Goal: Information Seeking & Learning: Learn about a topic

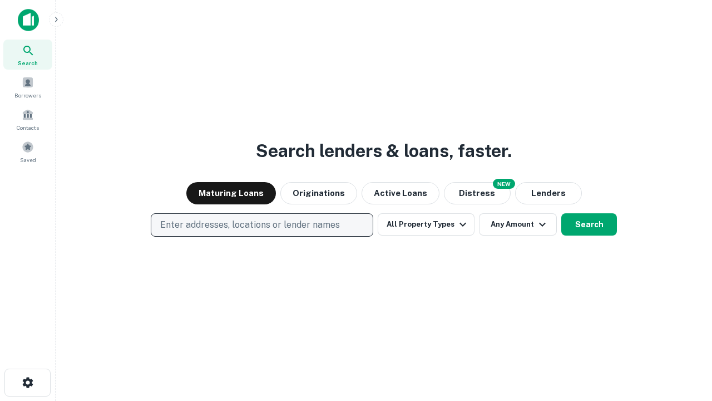
click at [261, 225] on p "Enter addresses, locations or lender names" at bounding box center [250, 224] width 180 height 13
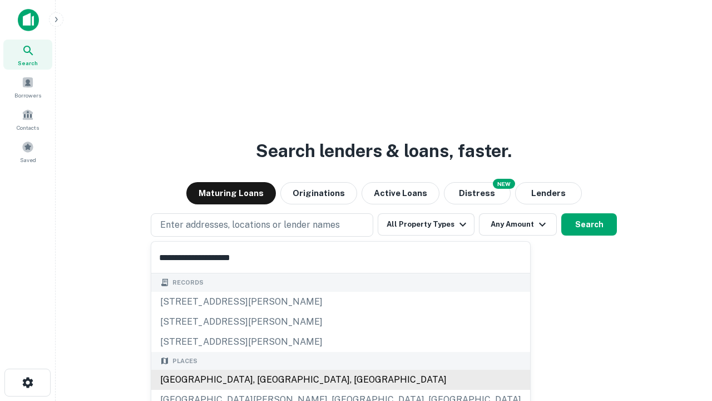
click at [266, 379] on div "[GEOGRAPHIC_DATA], [GEOGRAPHIC_DATA], [GEOGRAPHIC_DATA]" at bounding box center [340, 379] width 379 height 20
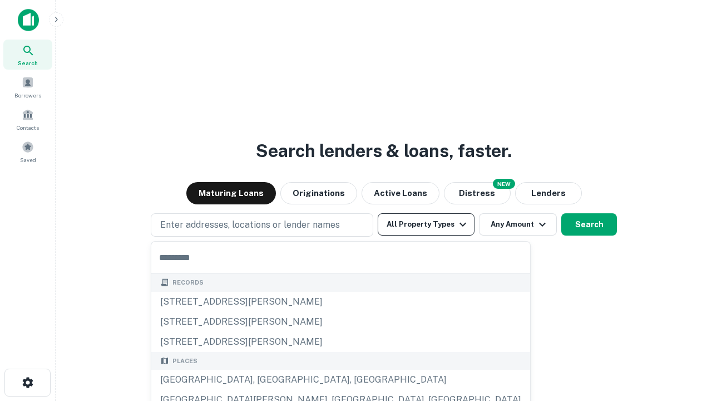
click at [426, 224] on button "All Property Types" at bounding box center [426, 224] width 97 height 22
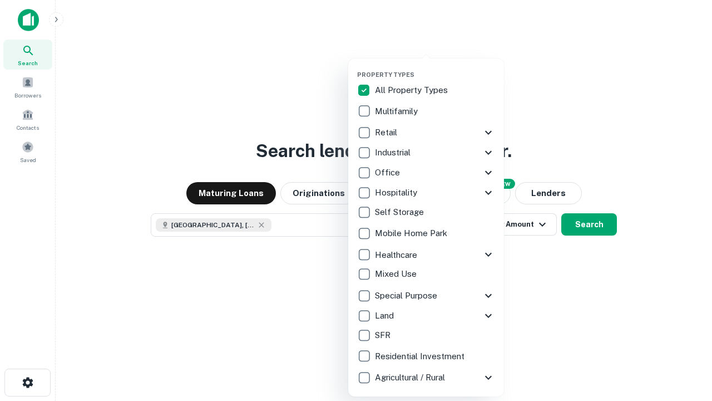
click at [435, 67] on button "button" at bounding box center [435, 67] width 156 height 1
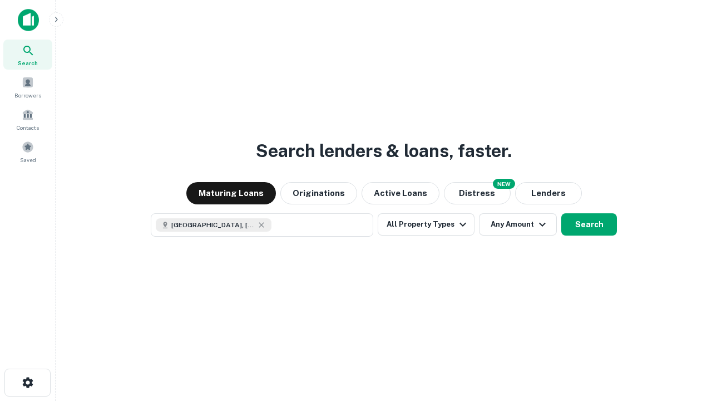
scroll to position [18, 0]
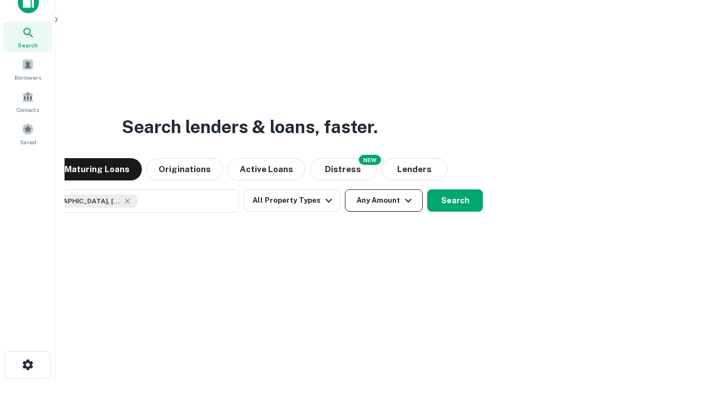
click at [345, 189] on button "Any Amount" at bounding box center [384, 200] width 78 height 22
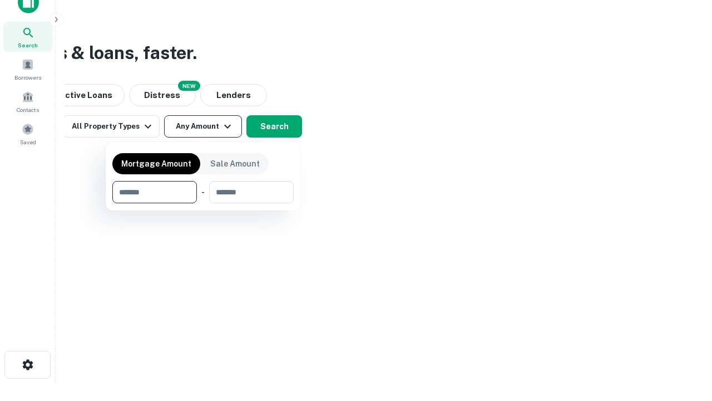
type input "*******"
click at [203, 203] on button "button" at bounding box center [202, 203] width 181 height 1
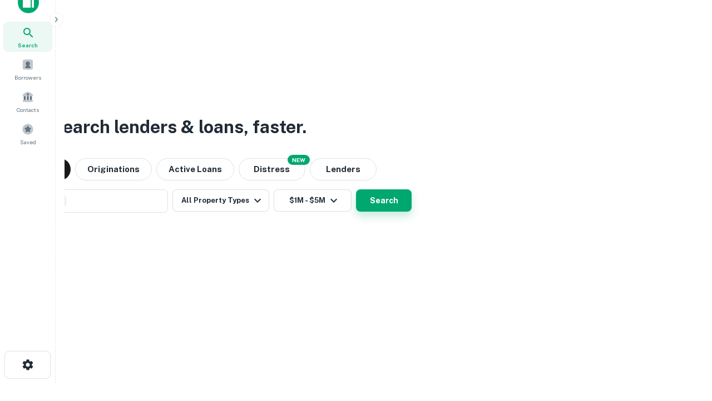
click at [356, 189] on button "Search" at bounding box center [384, 200] width 56 height 22
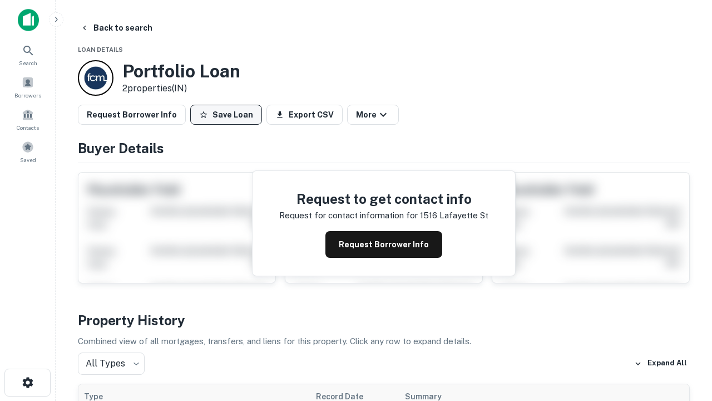
click at [226, 115] on button "Save Loan" at bounding box center [226, 115] width 72 height 20
click at [229, 115] on button "Save Loan" at bounding box center [226, 115] width 72 height 20
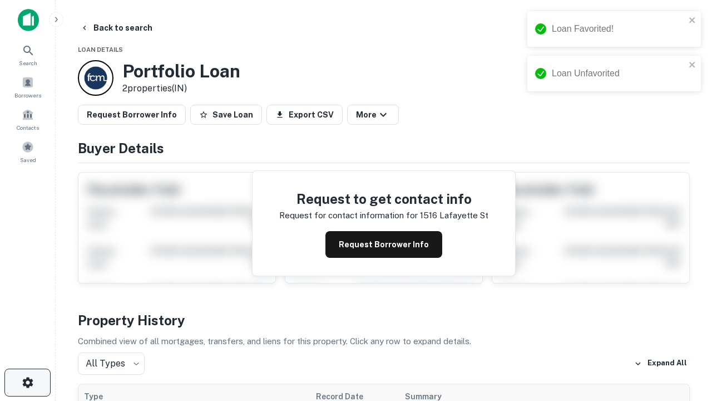
click at [27, 382] on icon "button" at bounding box center [27, 382] width 13 height 13
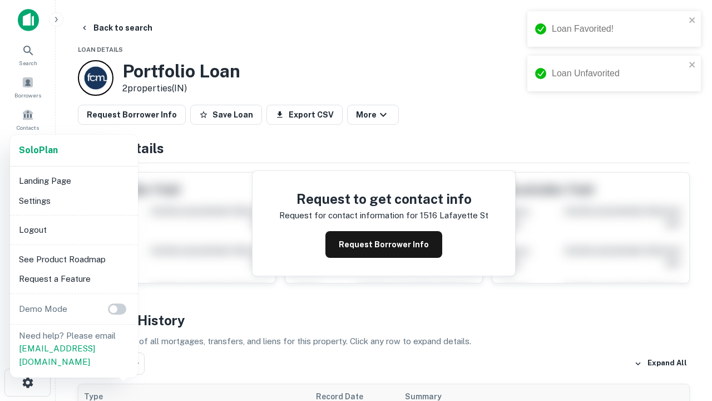
click at [73, 229] on li "Logout" at bounding box center [73, 230] width 119 height 20
